Goal: Navigation & Orientation: Find specific page/section

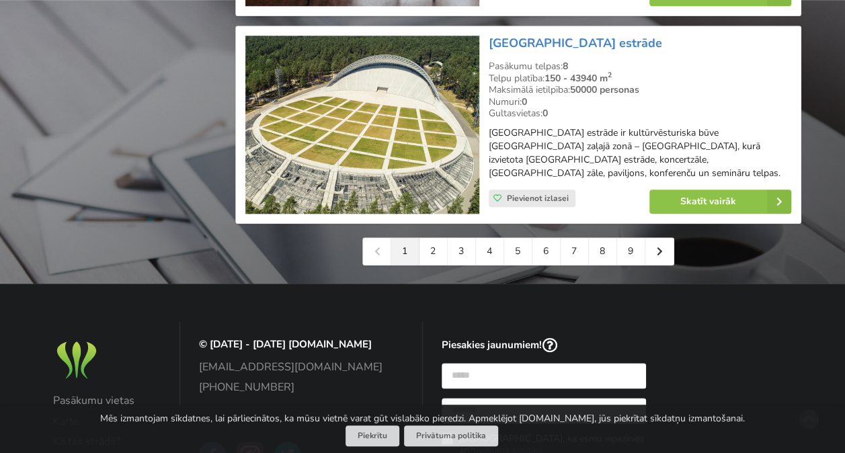
scroll to position [3227, 0]
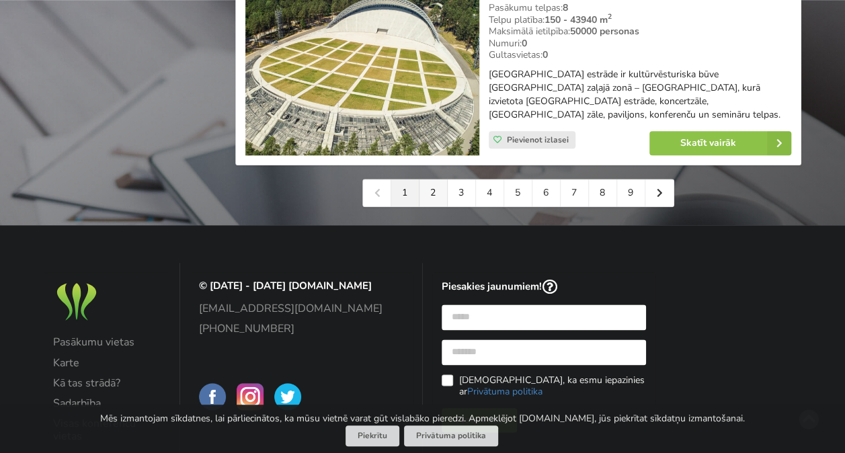
click at [430, 196] on link "2" at bounding box center [434, 193] width 28 height 27
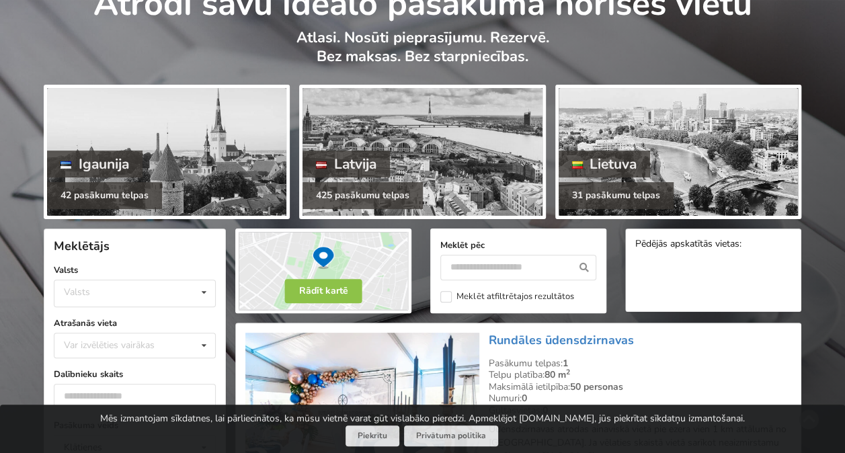
scroll to position [202, 0]
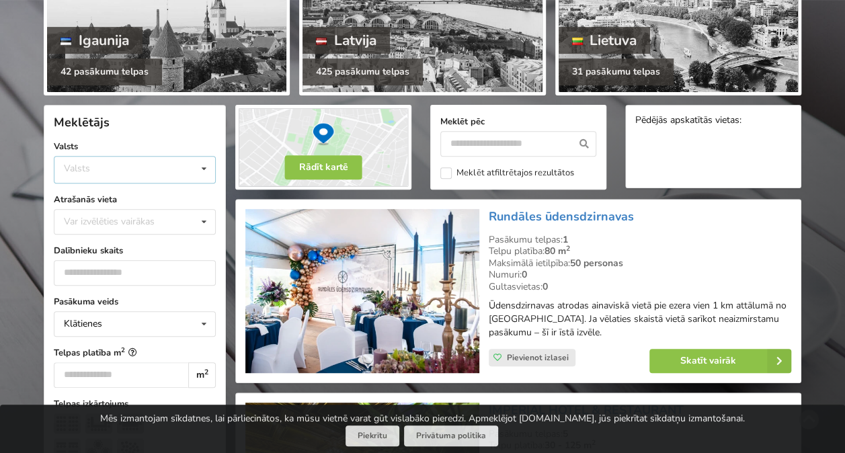
click at [125, 169] on div "Valsts Igaunija Latvija Lietuva" at bounding box center [135, 170] width 162 height 28
click at [108, 212] on div "Latvija" at bounding box center [134, 220] width 161 height 25
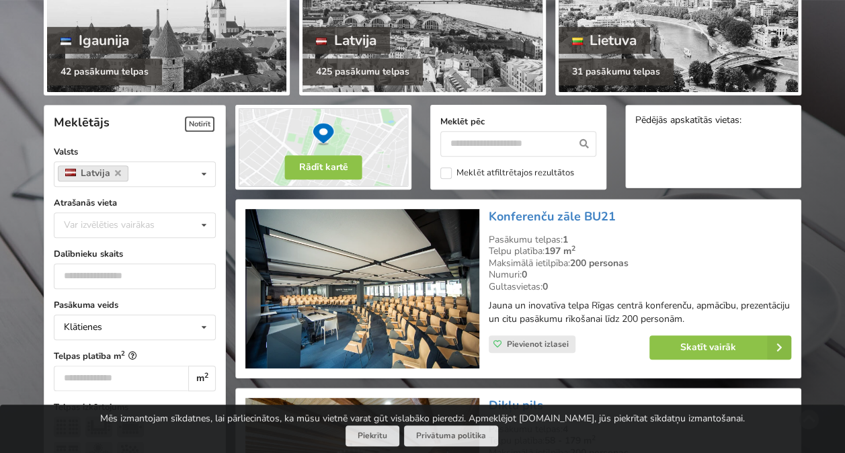
scroll to position [301, 0]
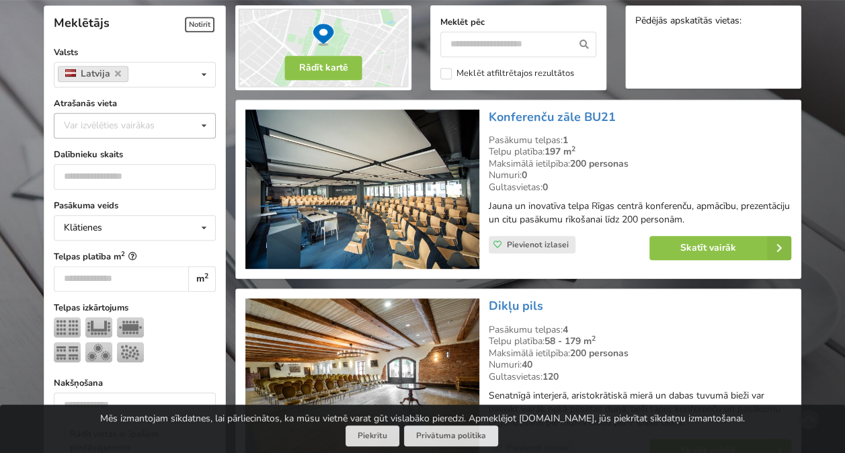
click at [118, 122] on div "Var izvēlēties vairākas" at bounding box center [123, 125] width 124 height 15
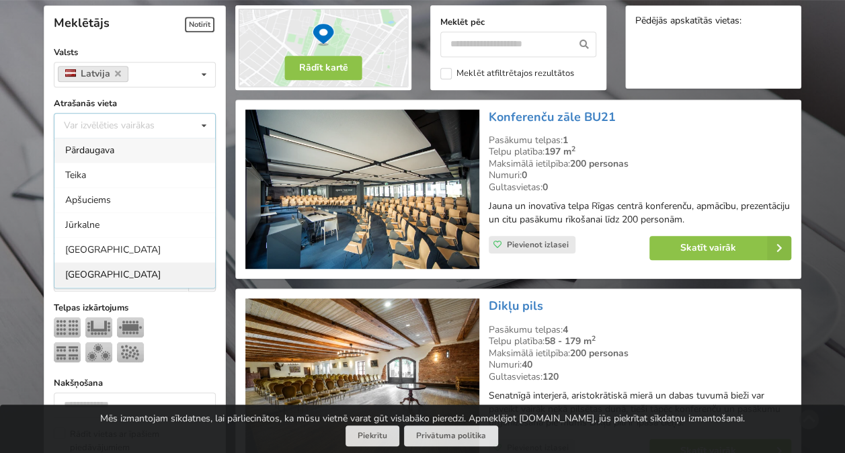
click at [90, 269] on div "[GEOGRAPHIC_DATA]" at bounding box center [134, 274] width 161 height 25
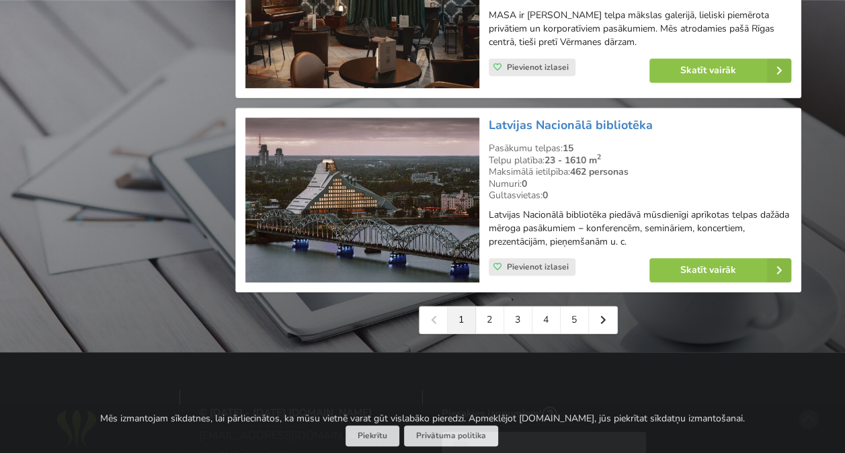
scroll to position [3058, 0]
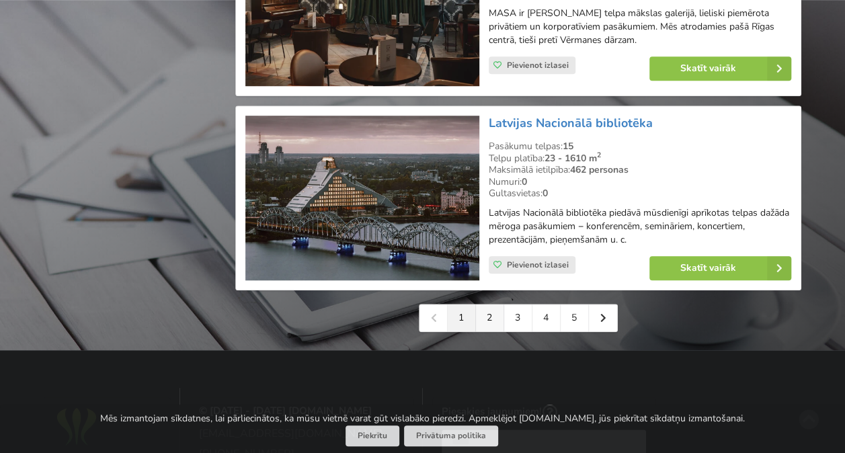
click at [492, 321] on link "2" at bounding box center [490, 318] width 28 height 27
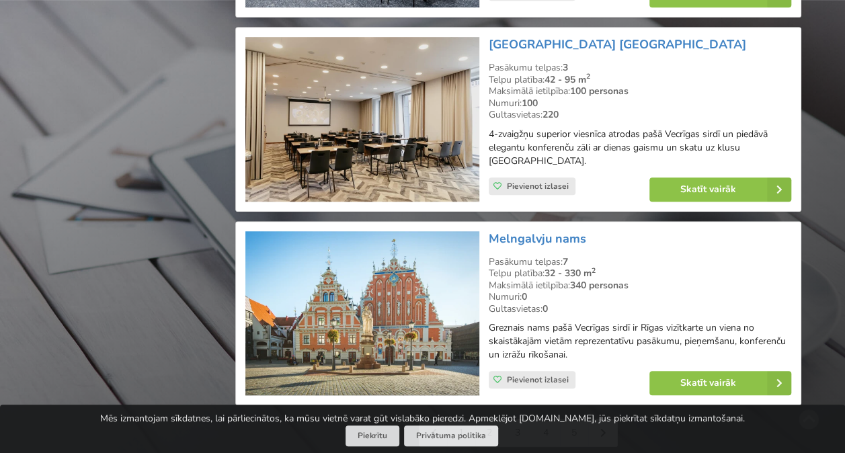
scroll to position [3025, 0]
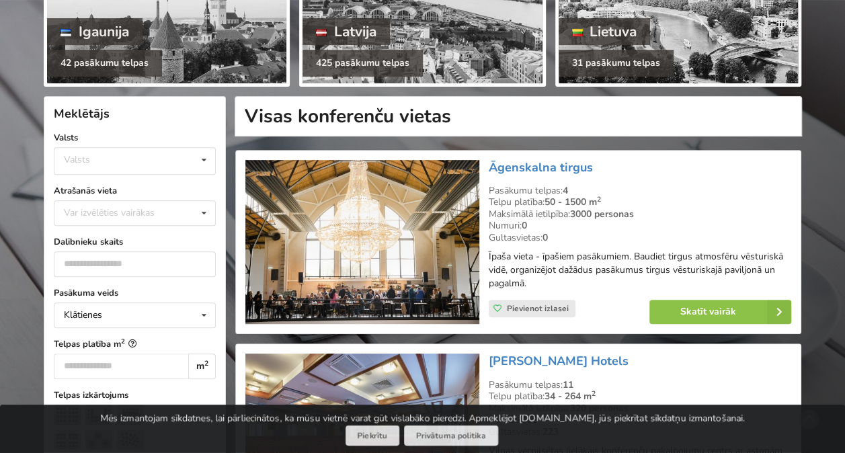
scroll to position [202, 0]
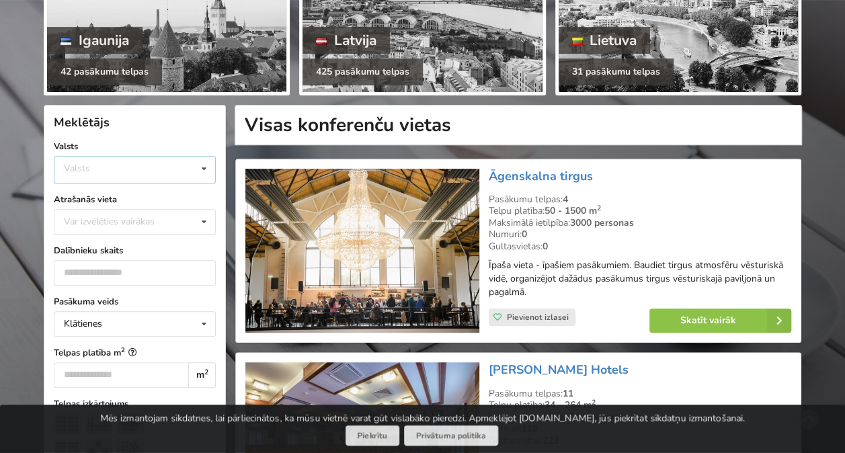
click at [73, 168] on div "Valsts" at bounding box center [77, 168] width 26 height 11
click at [95, 215] on div "Latvija" at bounding box center [134, 220] width 161 height 25
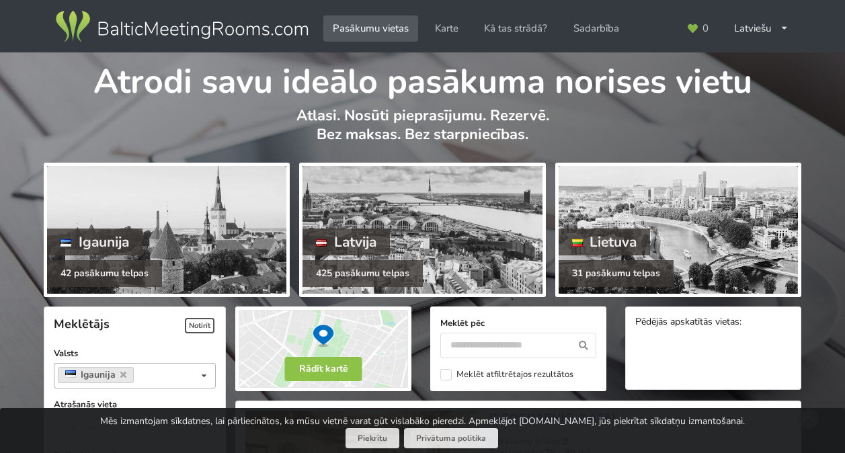
scroll to position [134, 0]
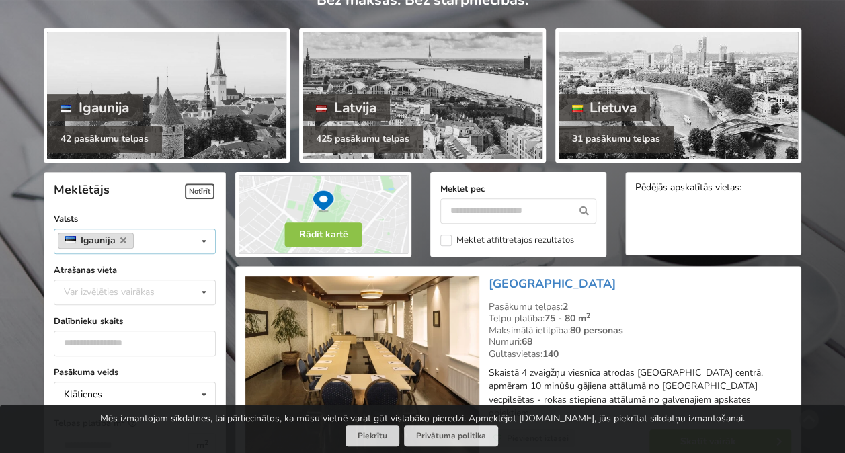
click at [125, 233] on link "Igaunija" at bounding box center [96, 241] width 76 height 16
click at [125, 242] on link "Igaunija" at bounding box center [96, 241] width 76 height 16
click at [152, 239] on div "Igaunija Valsts Igaunija Latvija Lietuva" at bounding box center [135, 242] width 162 height 26
click at [106, 262] on div "Latvija" at bounding box center [134, 265] width 161 height 25
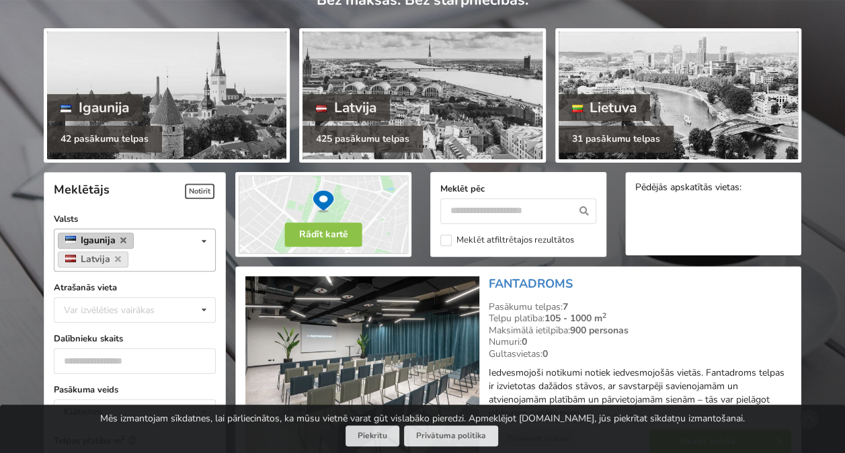
scroll to position [301, 0]
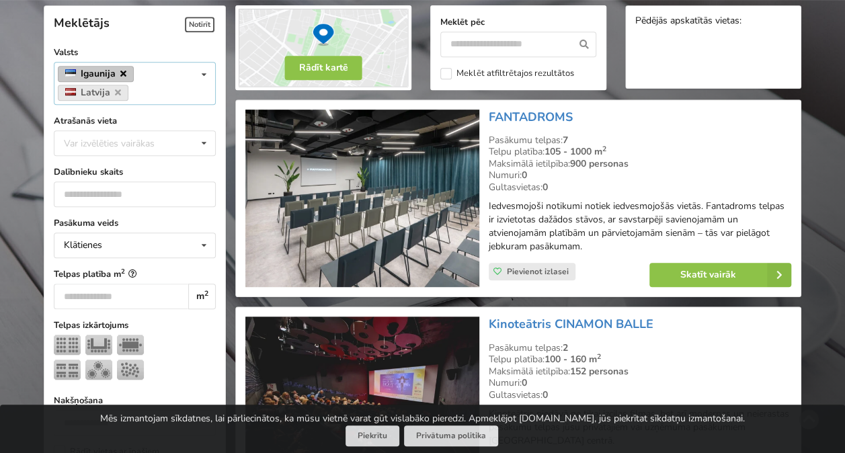
click at [122, 71] on icon at bounding box center [123, 73] width 6 height 9
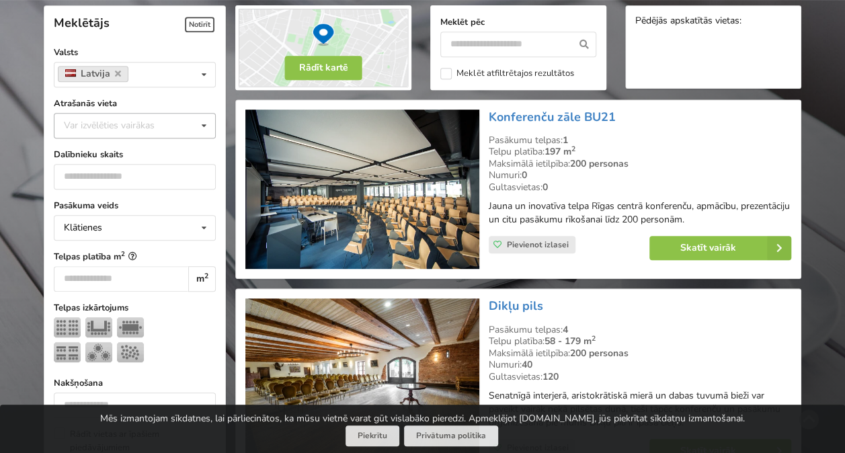
click at [108, 123] on div "Var izvēlēties vairākas" at bounding box center [123, 125] width 124 height 15
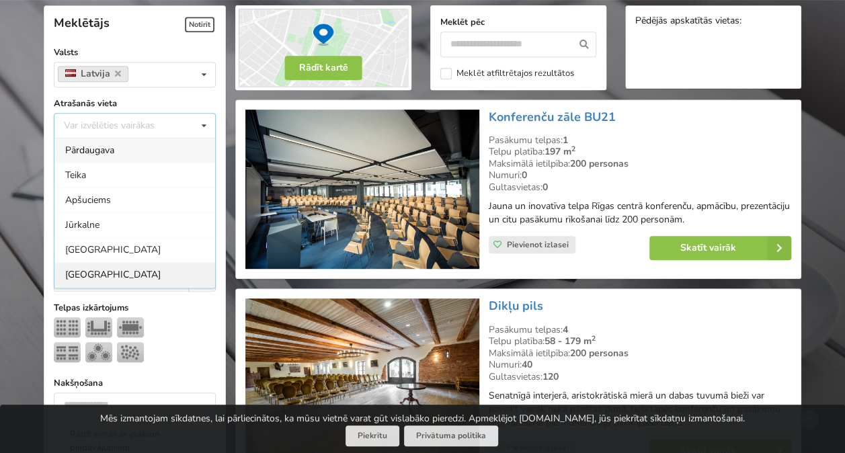
click at [91, 262] on div "[GEOGRAPHIC_DATA]" at bounding box center [134, 274] width 161 height 25
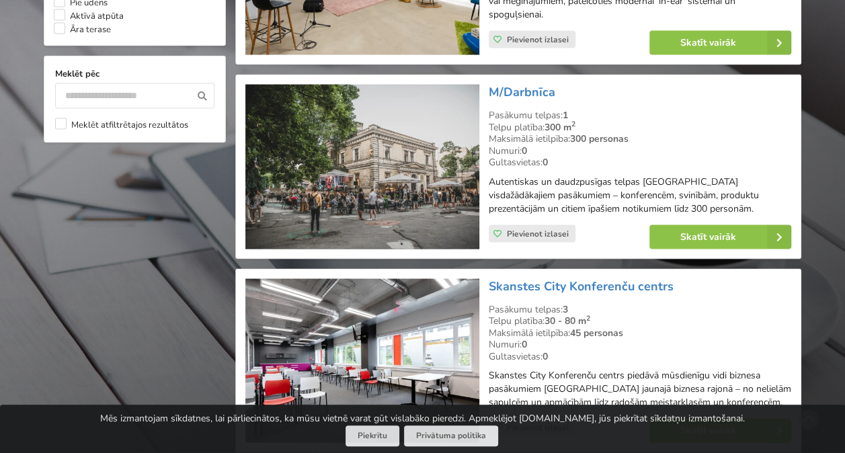
scroll to position [1175, 0]
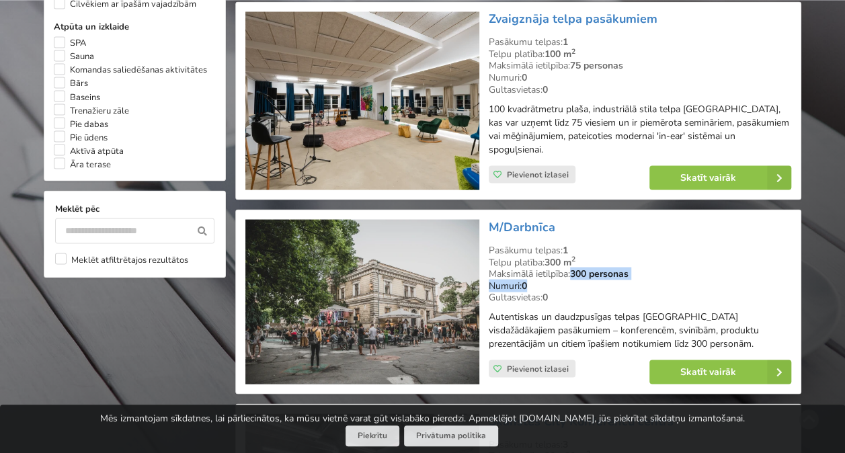
drag, startPoint x: 577, startPoint y: 273, endPoint x: 649, endPoint y: 277, distance: 72.1
click at [649, 277] on div "Pasākumu telpas: 1 Telpu platība: 300 m 2 Maksimālā ietilpība: 300 personas Num…" at bounding box center [640, 273] width 303 height 59
click at [649, 280] on div "Numuri: 0" at bounding box center [640, 286] width 303 height 12
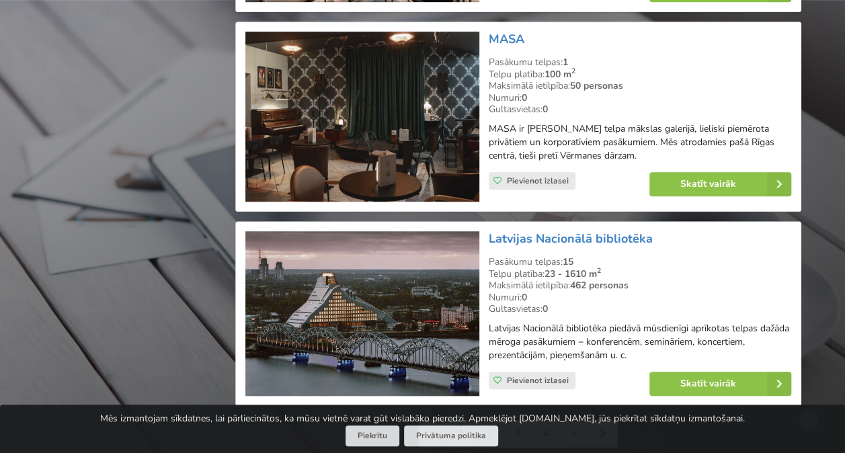
scroll to position [3058, 0]
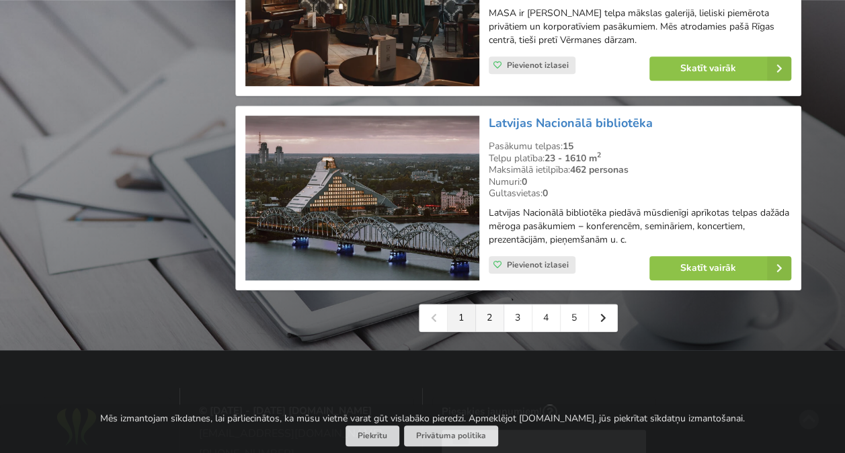
click at [481, 321] on link "2" at bounding box center [490, 318] width 28 height 27
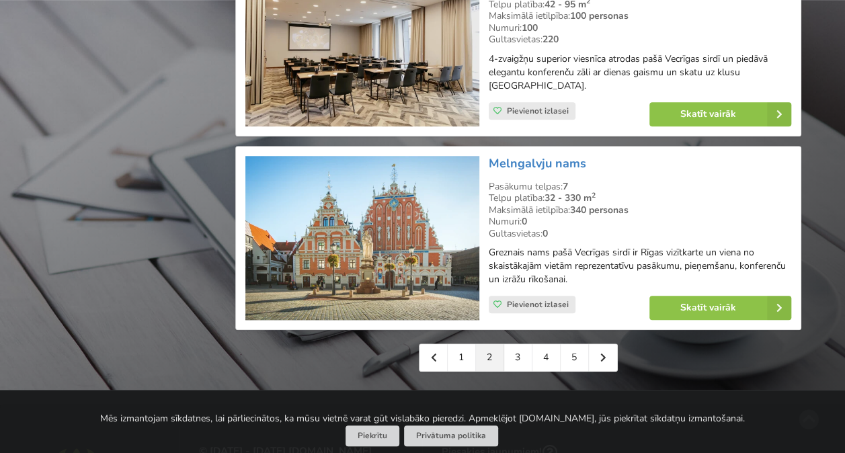
scroll to position [3093, 0]
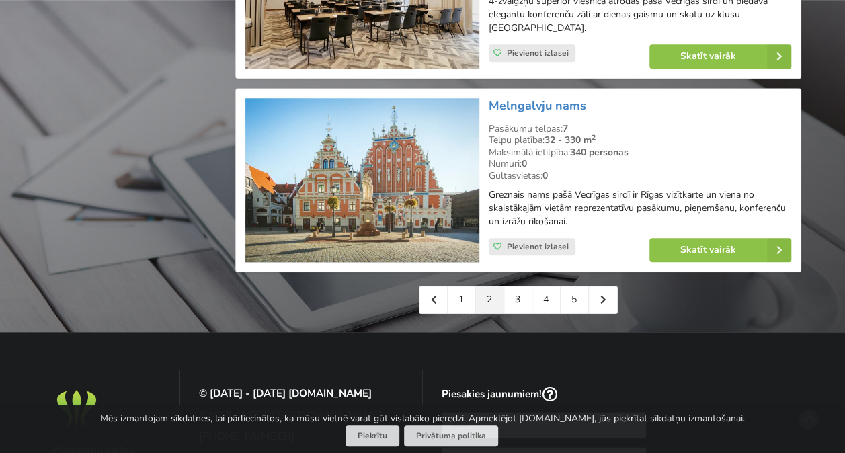
click at [492, 286] on link "2" at bounding box center [490, 299] width 28 height 27
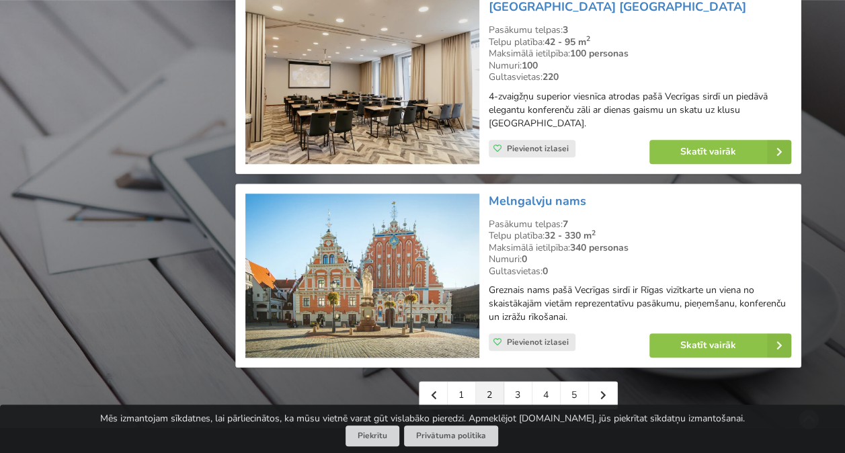
scroll to position [3025, 0]
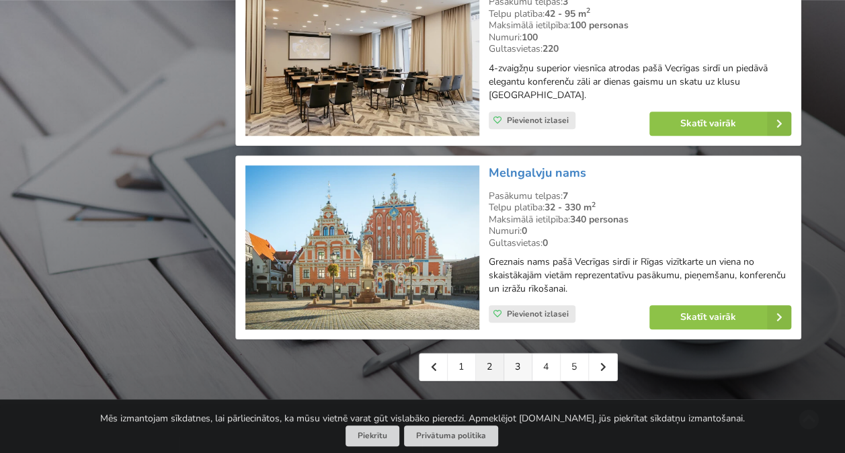
click at [518, 354] on link "3" at bounding box center [518, 367] width 28 height 27
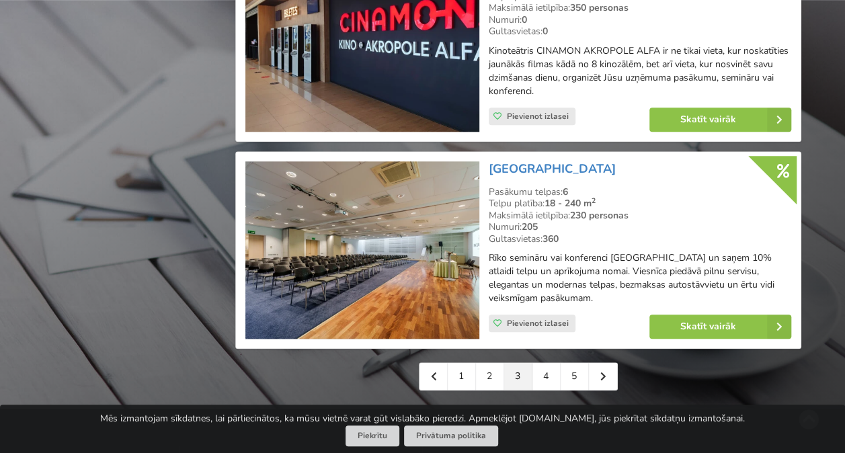
scroll to position [3160, 0]
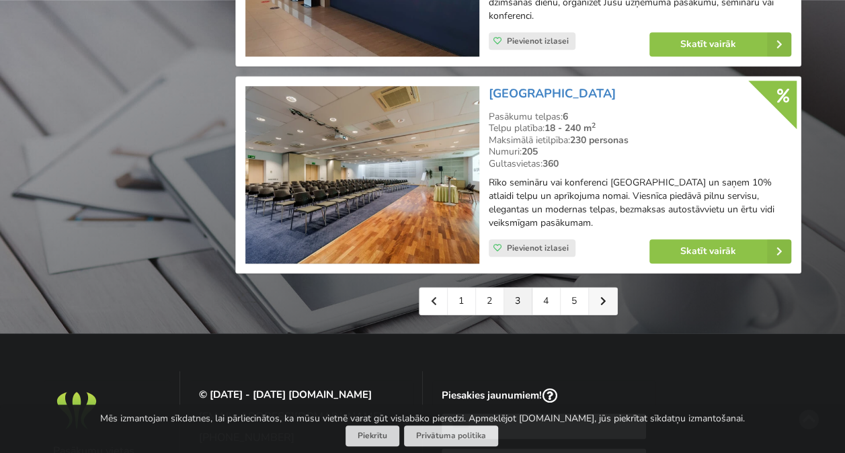
click at [605, 296] on icon at bounding box center [603, 300] width 6 height 9
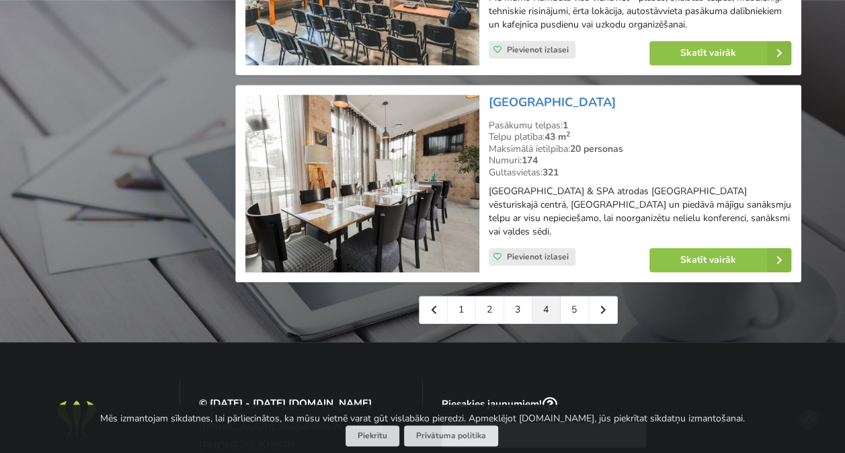
scroll to position [3093, 0]
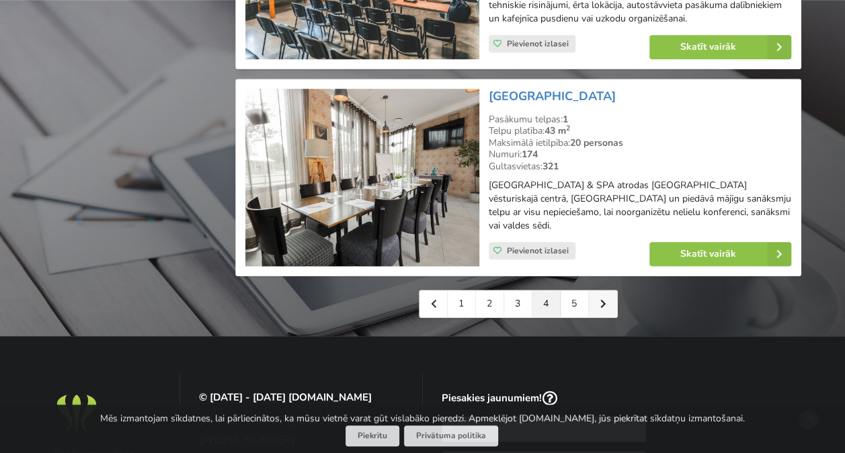
click at [608, 301] on link at bounding box center [603, 303] width 28 height 27
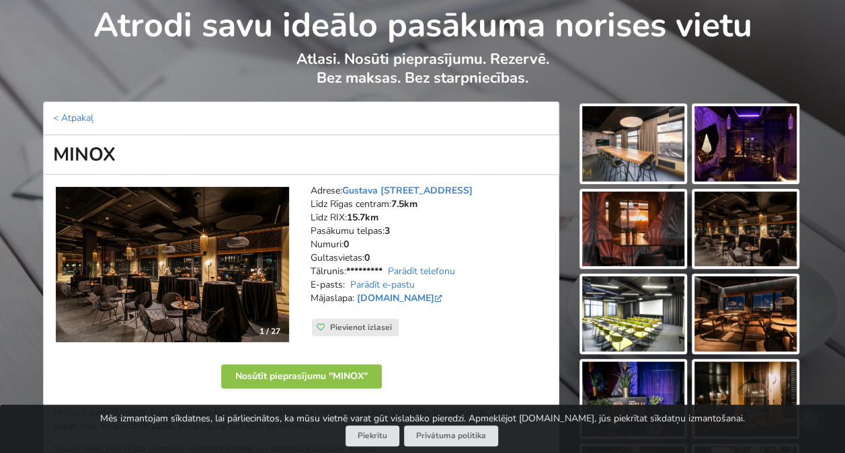
scroll to position [134, 0]
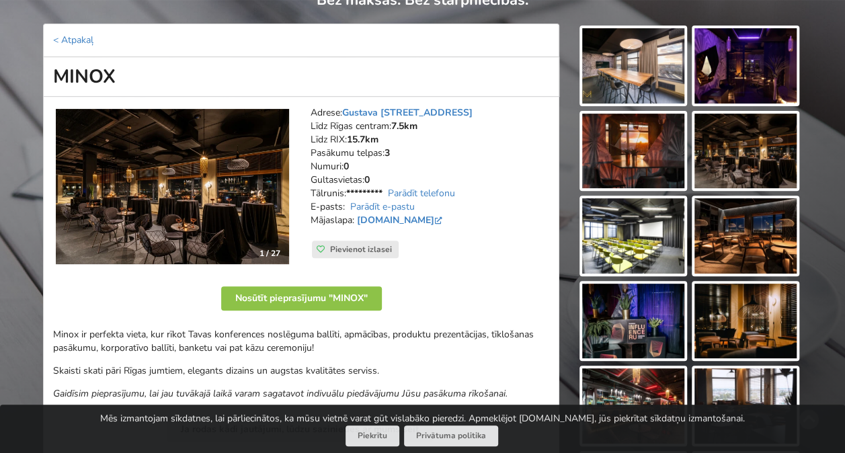
click at [267, 198] on img at bounding box center [172, 187] width 233 height 156
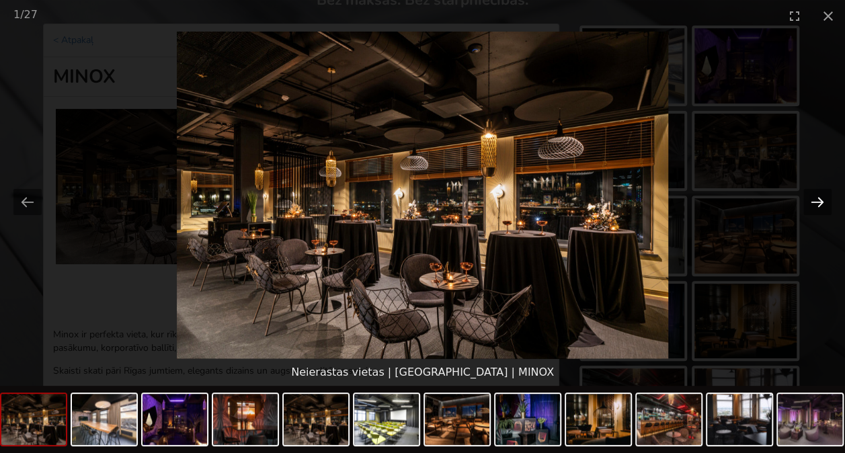
click at [823, 198] on button "Next slide" at bounding box center [817, 202] width 28 height 26
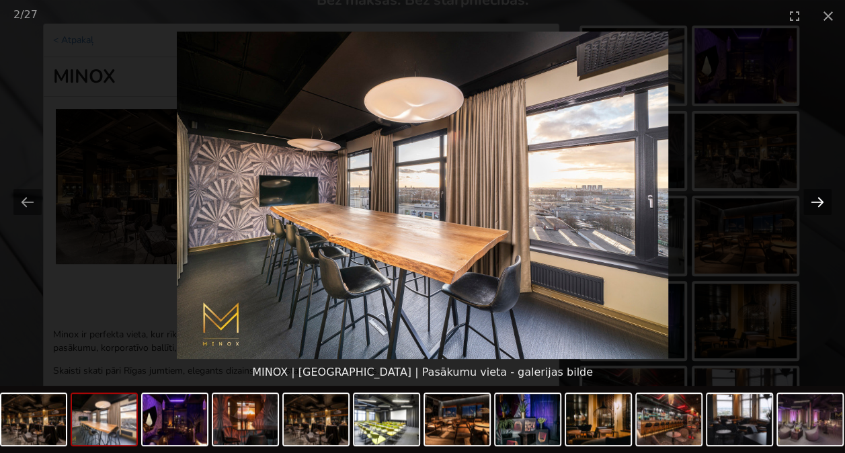
click at [821, 199] on button "Next slide" at bounding box center [817, 202] width 28 height 26
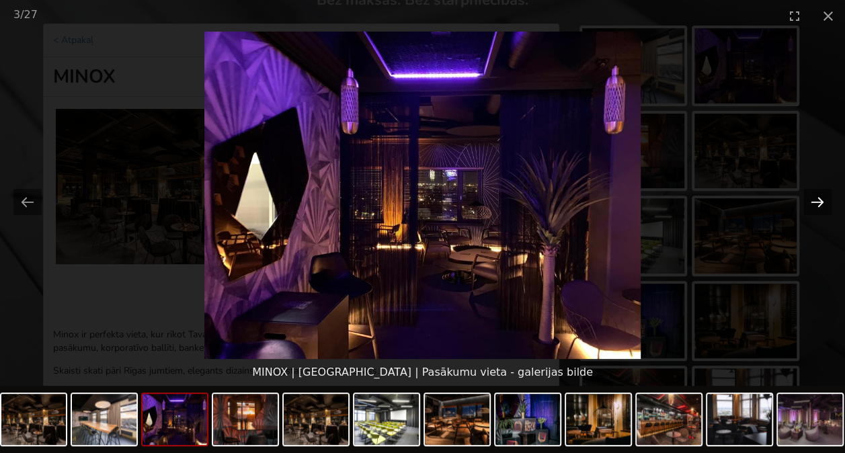
click at [821, 199] on button "Next slide" at bounding box center [817, 202] width 28 height 26
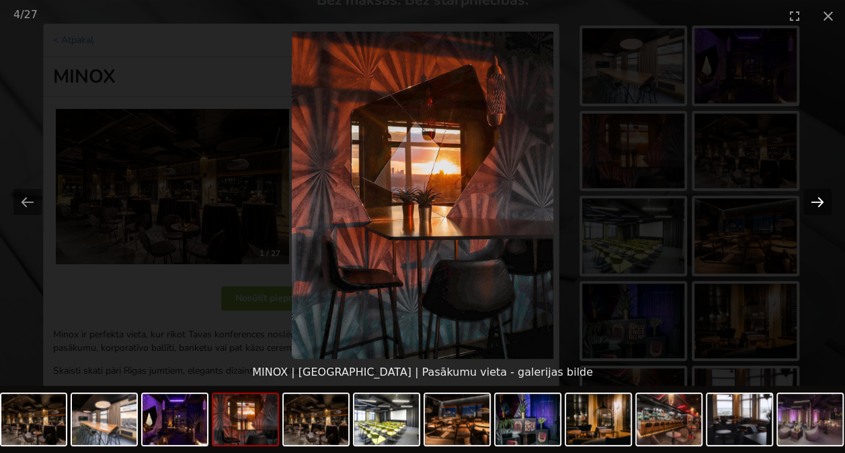
click at [821, 199] on button "Next slide" at bounding box center [817, 202] width 28 height 26
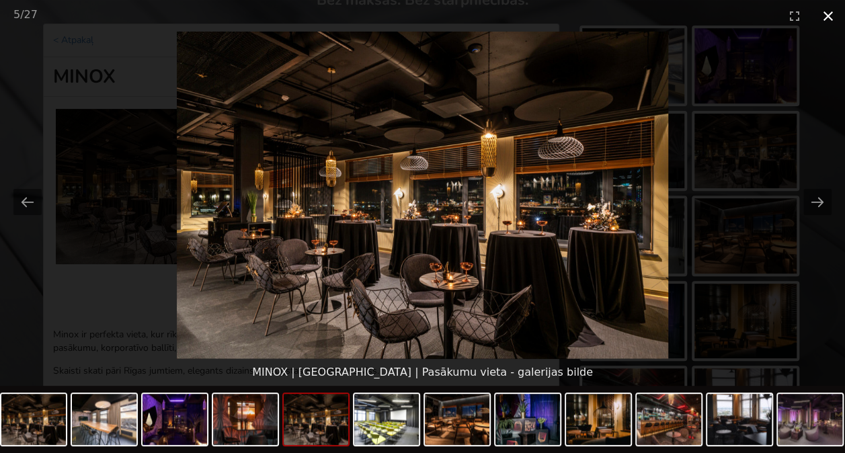
click at [825, 14] on button "Close gallery" at bounding box center [828, 16] width 34 height 32
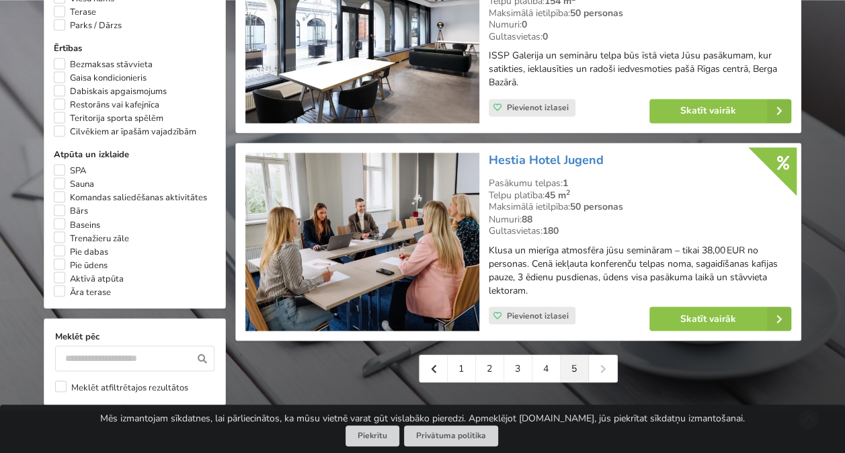
scroll to position [1076, 0]
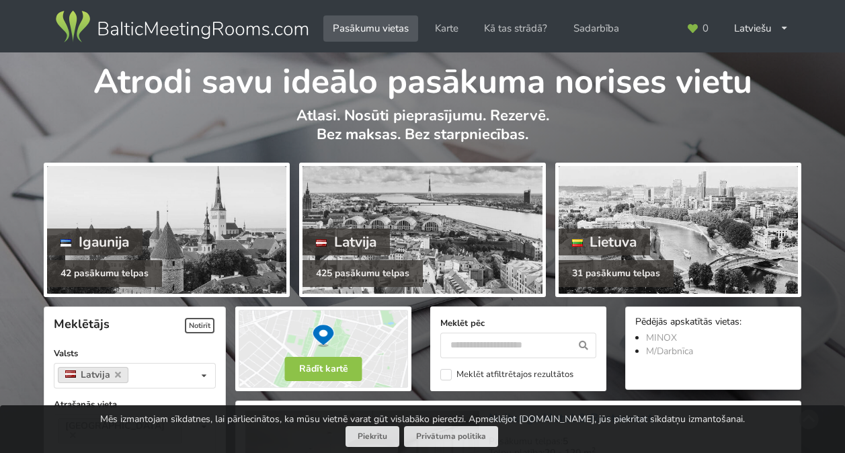
scroll to position [3093, 0]
